Goal: Task Accomplishment & Management: Complete application form

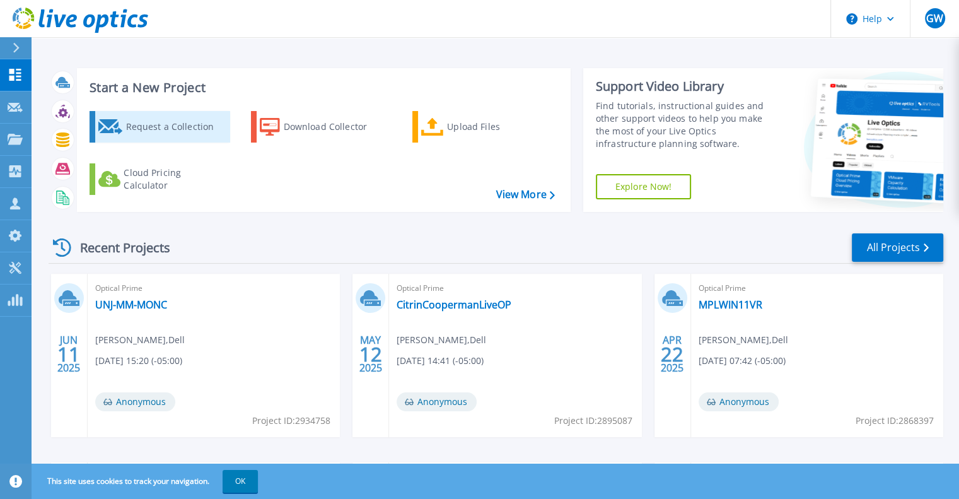
click at [159, 120] on div "Request a Collection" at bounding box center [176, 126] width 101 height 25
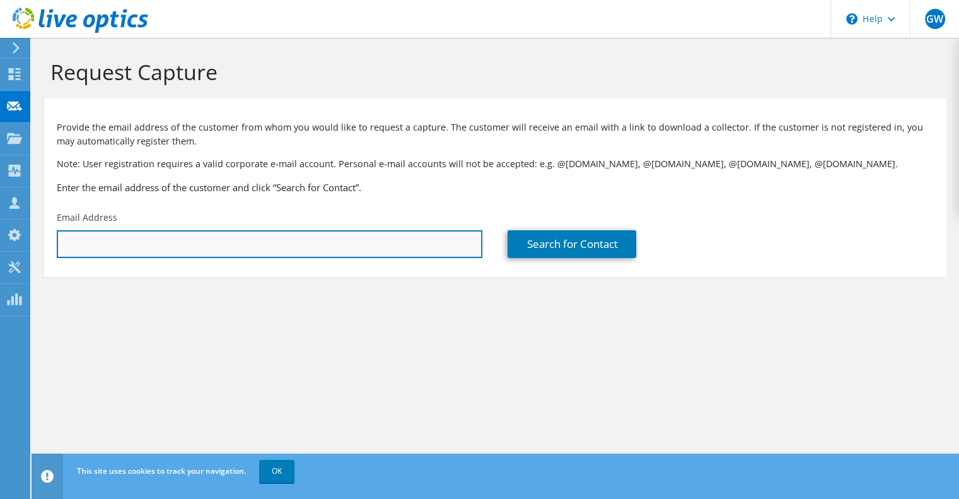
click at [290, 235] on input "text" at bounding box center [270, 244] width 426 height 28
click at [253, 245] on input "pst" at bounding box center [270, 244] width 426 height 28
paste input "illman@usa.proterial.com"
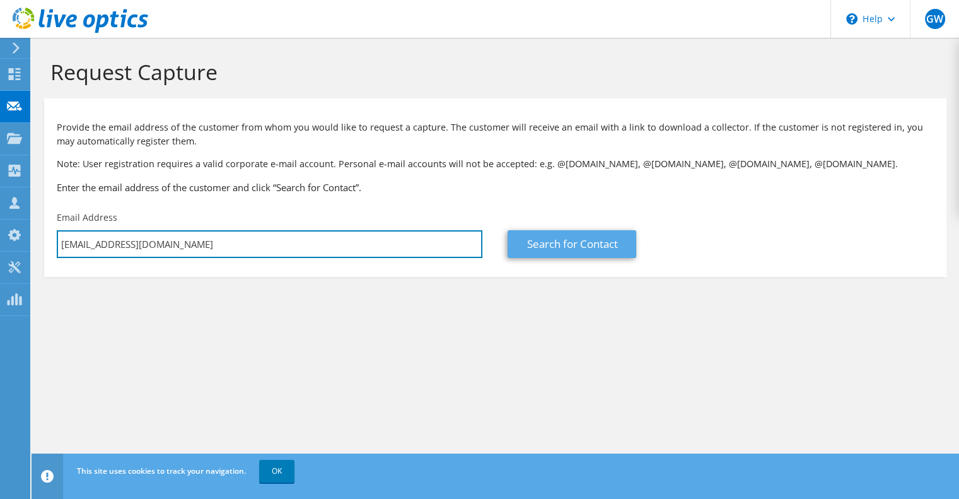
type input "pstillman@usa.proterial.com"
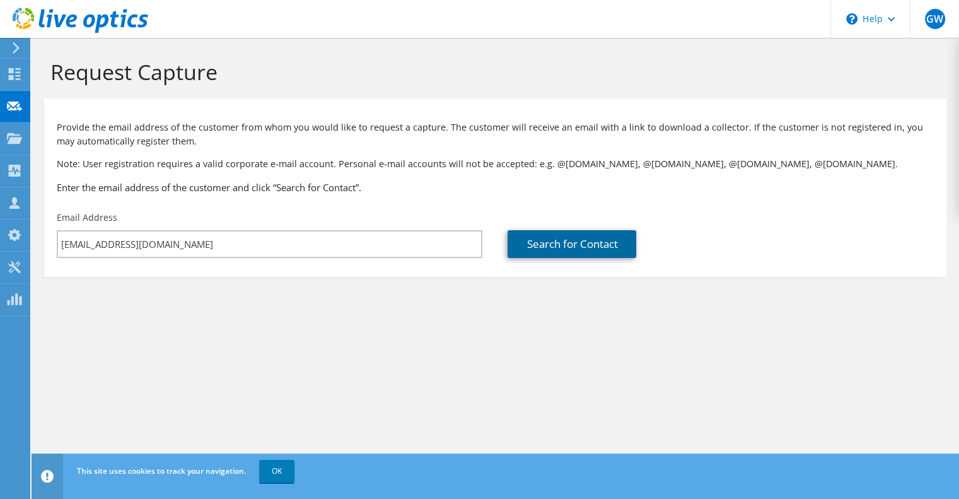
click at [568, 247] on link "Search for Contact" at bounding box center [572, 244] width 129 height 28
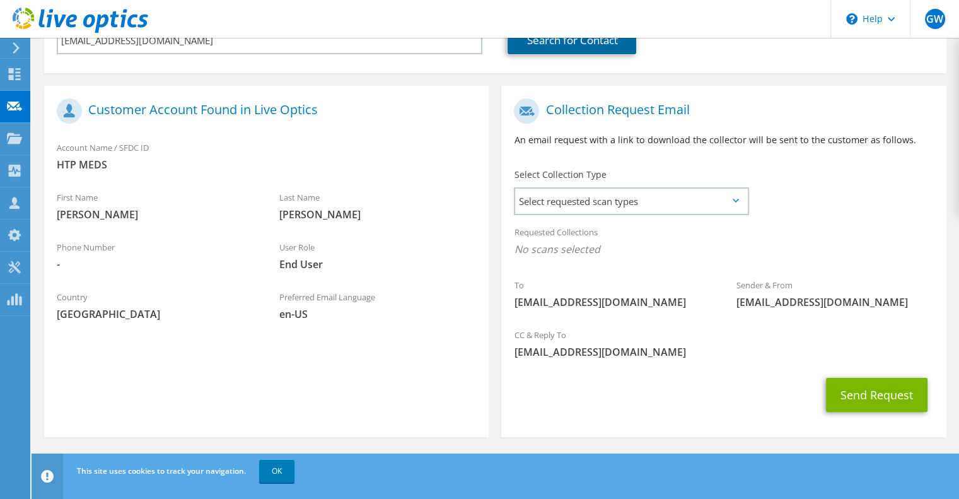
scroll to position [205, 0]
click at [681, 211] on span "Select requested scan types" at bounding box center [631, 199] width 232 height 25
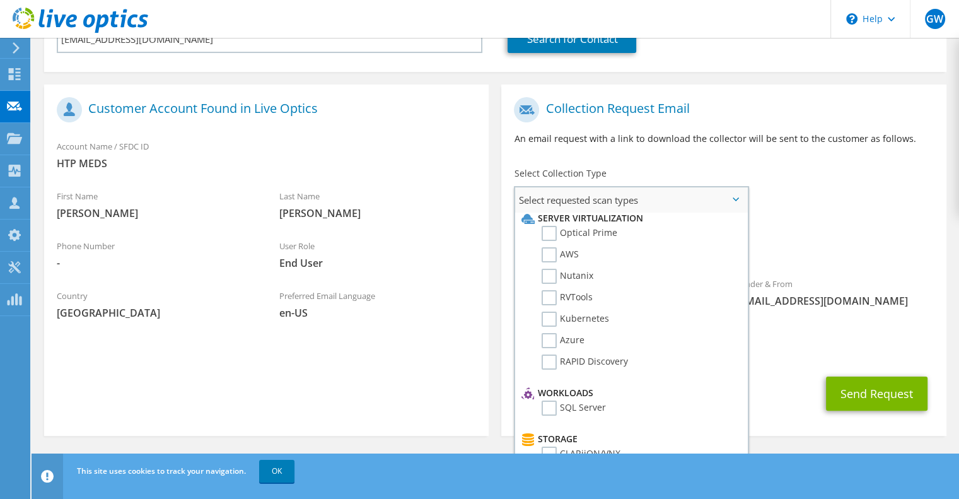
scroll to position [0, 0]
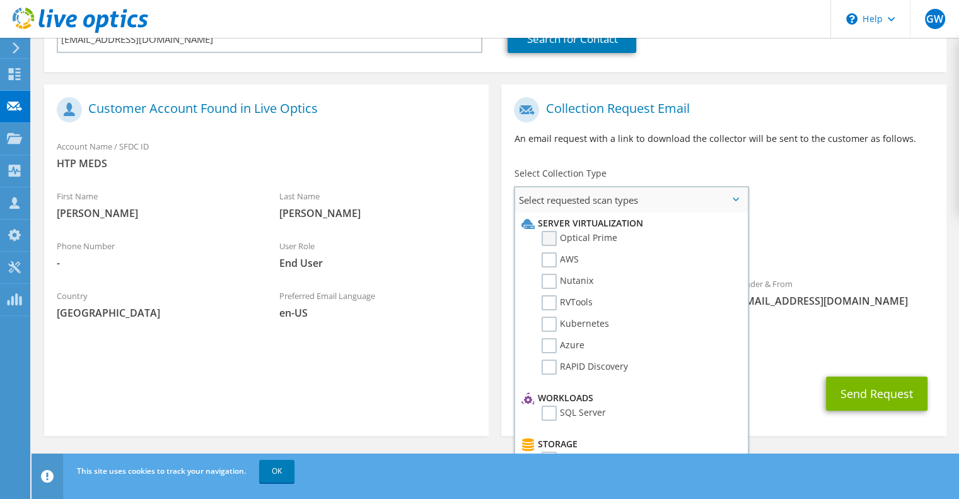
click at [548, 240] on label "Optical Prime" at bounding box center [580, 238] width 76 height 15
click at [0, 0] on input "Optical Prime" at bounding box center [0, 0] width 0 height 0
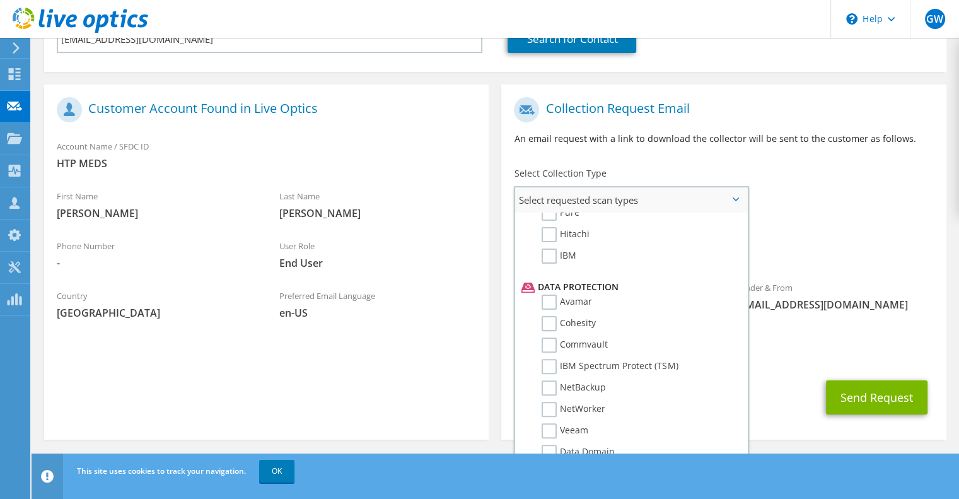
scroll to position [505, 0]
click at [553, 401] on label "Veeam" at bounding box center [565, 408] width 47 height 15
click at [0, 0] on input "Veeam" at bounding box center [0, 0] width 0 height 0
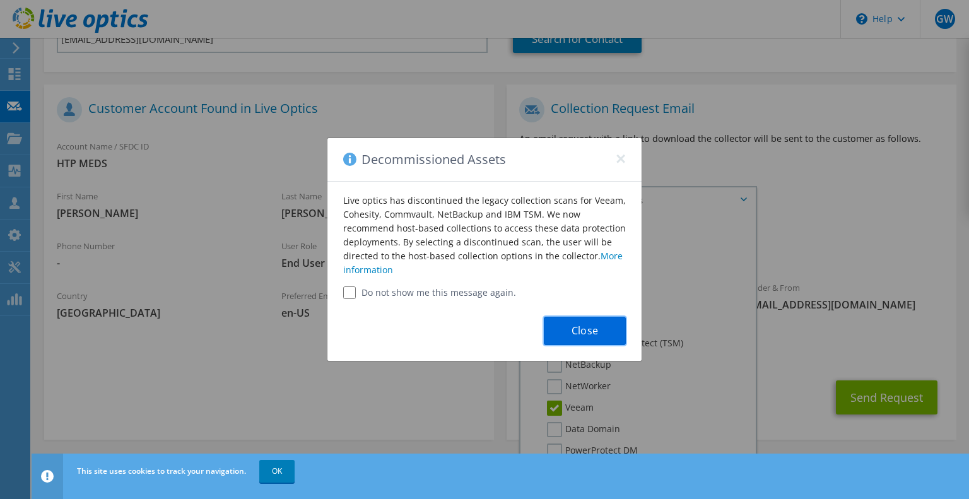
click at [611, 335] on button "Close" at bounding box center [585, 331] width 82 height 28
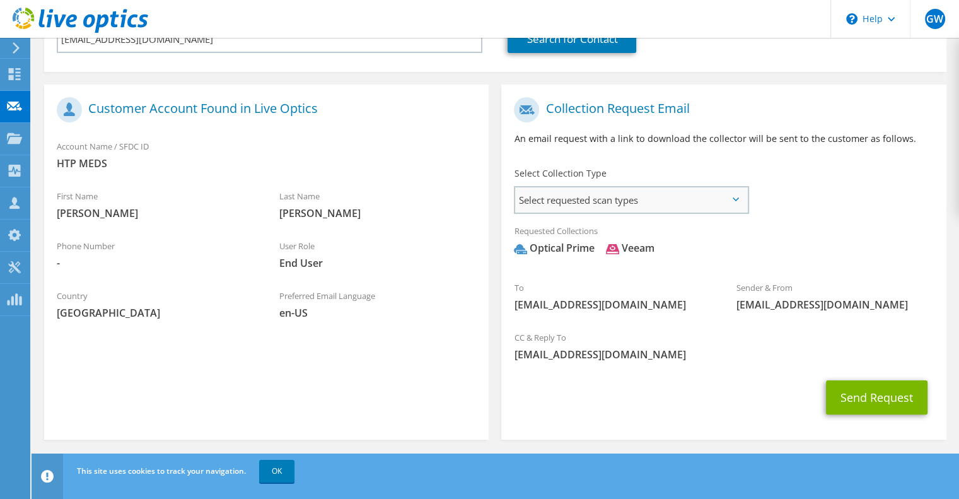
click at [642, 207] on span "Select requested scan types" at bounding box center [631, 199] width 232 height 25
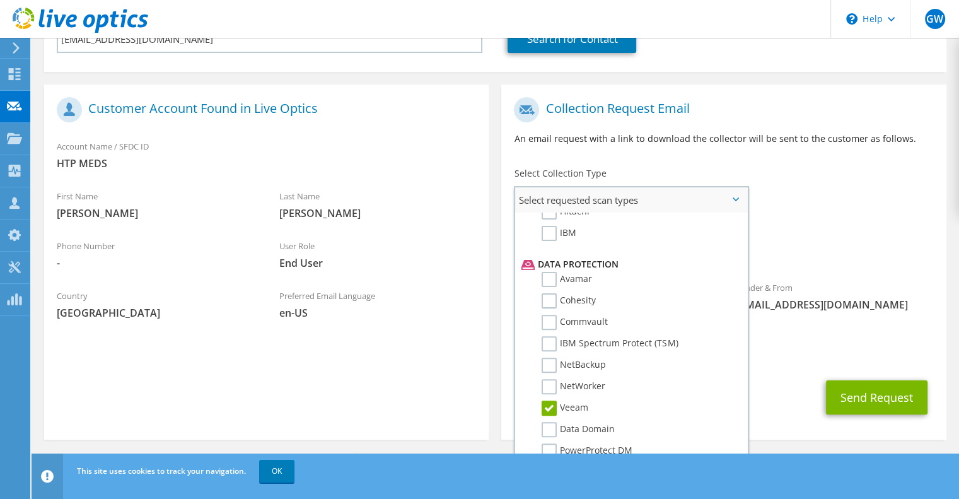
click at [546, 401] on label "Veeam" at bounding box center [565, 408] width 47 height 15
click at [0, 0] on input "Veeam" at bounding box center [0, 0] width 0 height 0
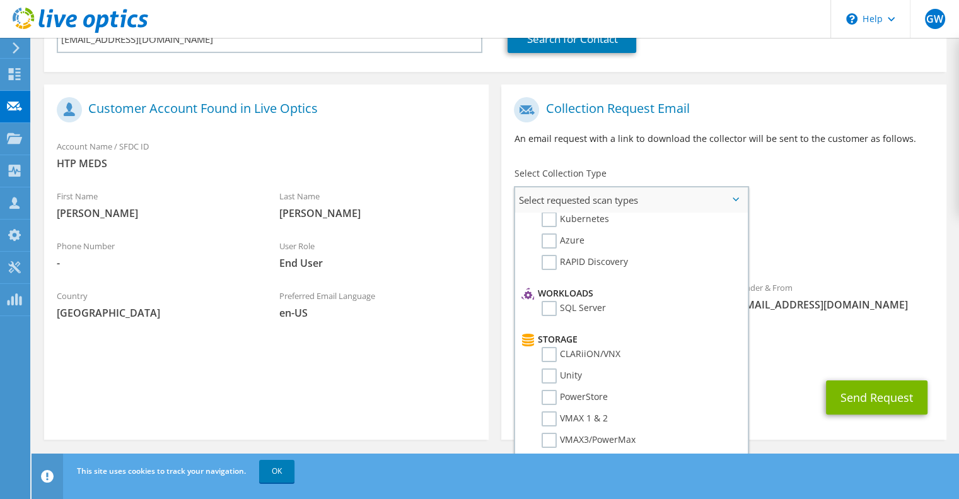
scroll to position [0, 0]
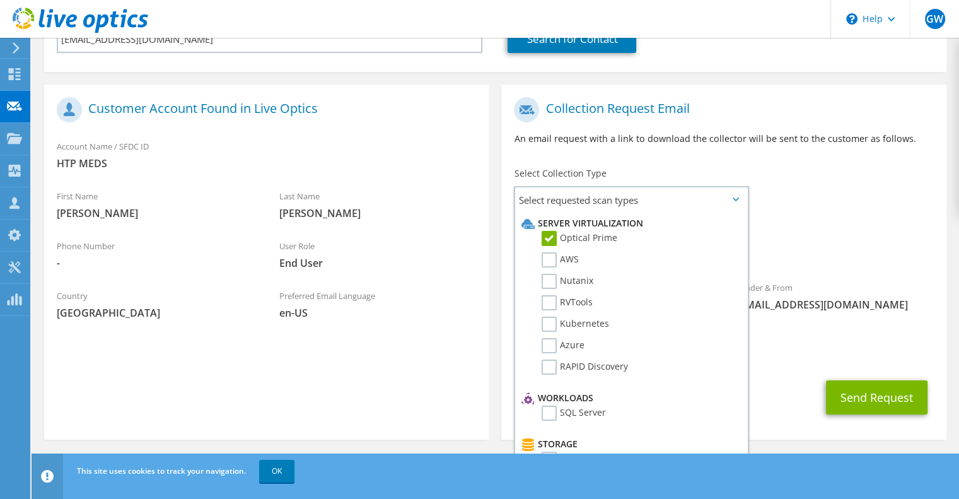
click at [809, 353] on span "[EMAIL_ADDRESS][DOMAIN_NAME]" at bounding box center [723, 355] width 419 height 14
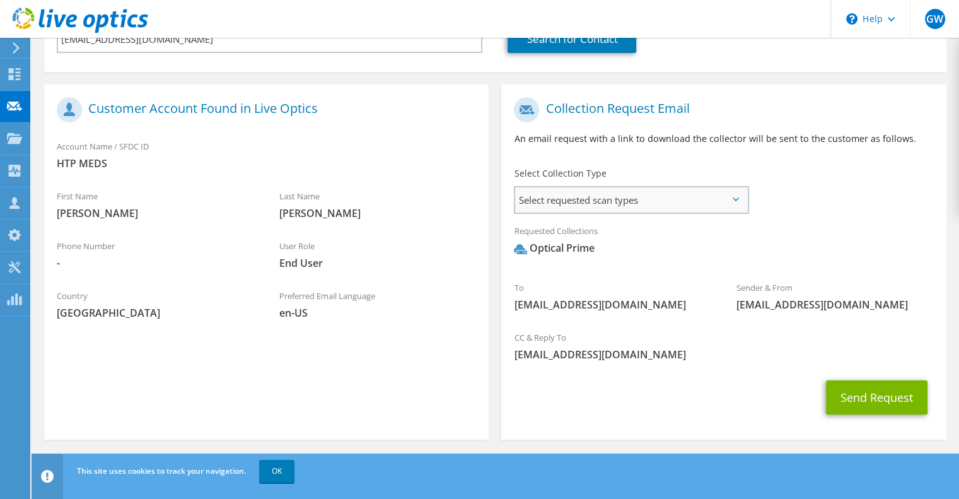
click at [632, 194] on span "Select requested scan types" at bounding box center [631, 199] width 232 height 25
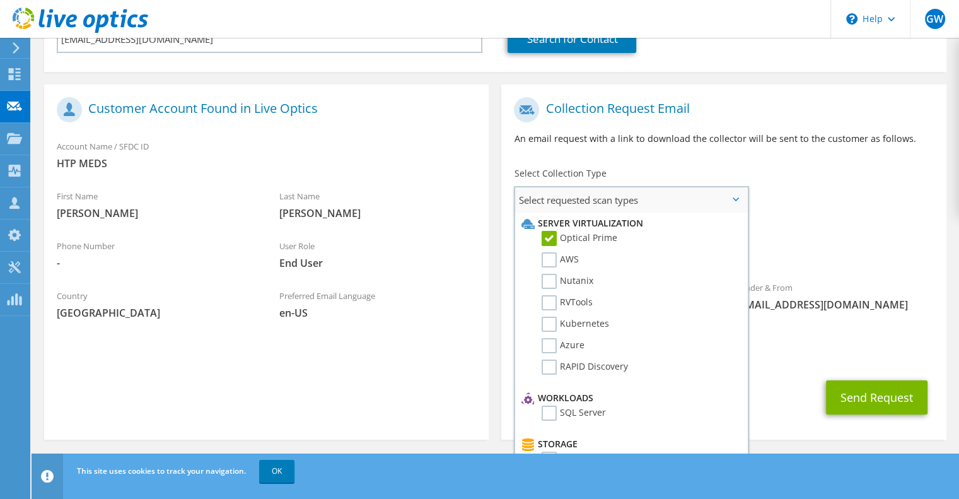
click at [632, 194] on span "Select requested scan types" at bounding box center [631, 199] width 232 height 25
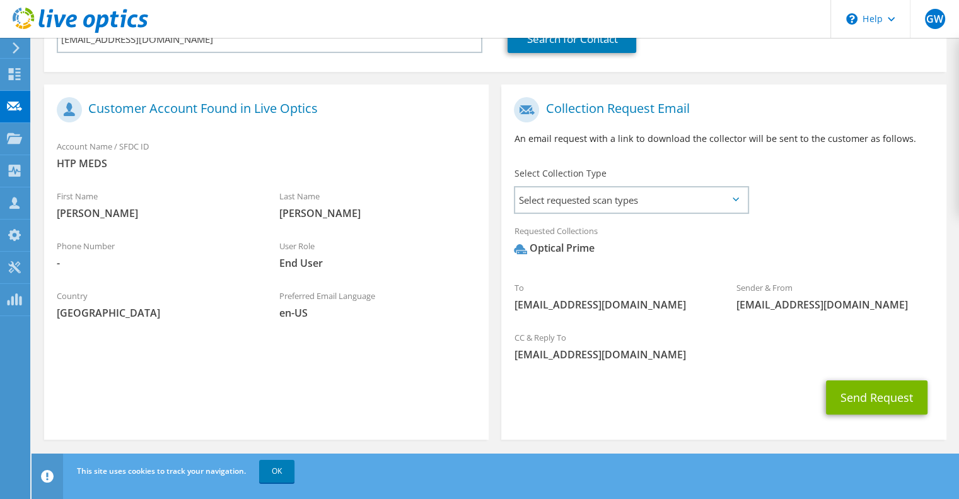
click at [824, 224] on div "Requested Collections No scans selected Optical Prime" at bounding box center [723, 243] width 445 height 50
click at [865, 390] on button "Send Request" at bounding box center [877, 397] width 102 height 34
